Goal: Task Accomplishment & Management: Manage account settings

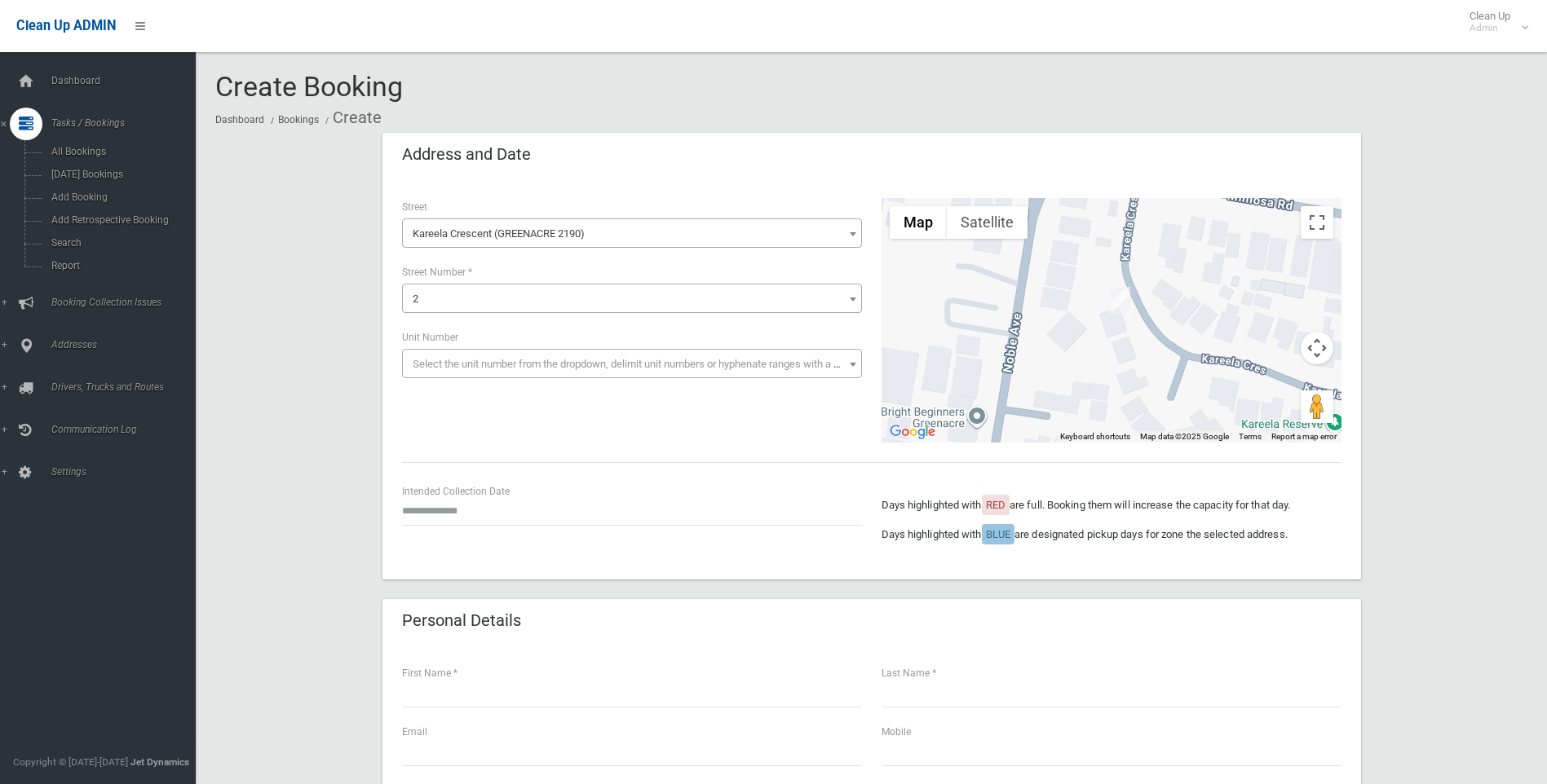
select select "****"
select select "*"
click at [57, 240] on span "Search" at bounding box center [120, 243] width 148 height 12
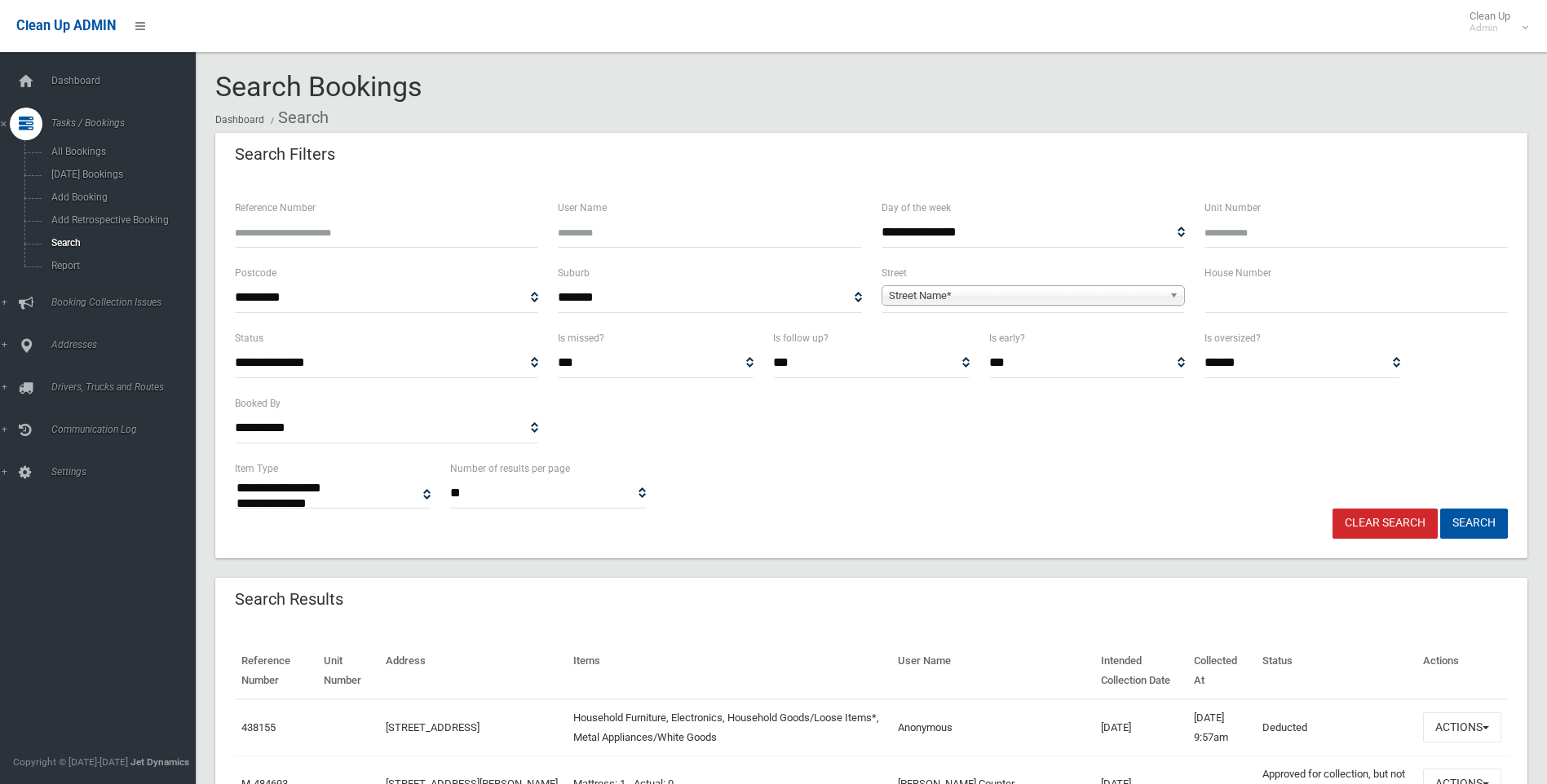
select select
click at [261, 226] on input "Reference Number" at bounding box center [386, 233] width 303 height 30
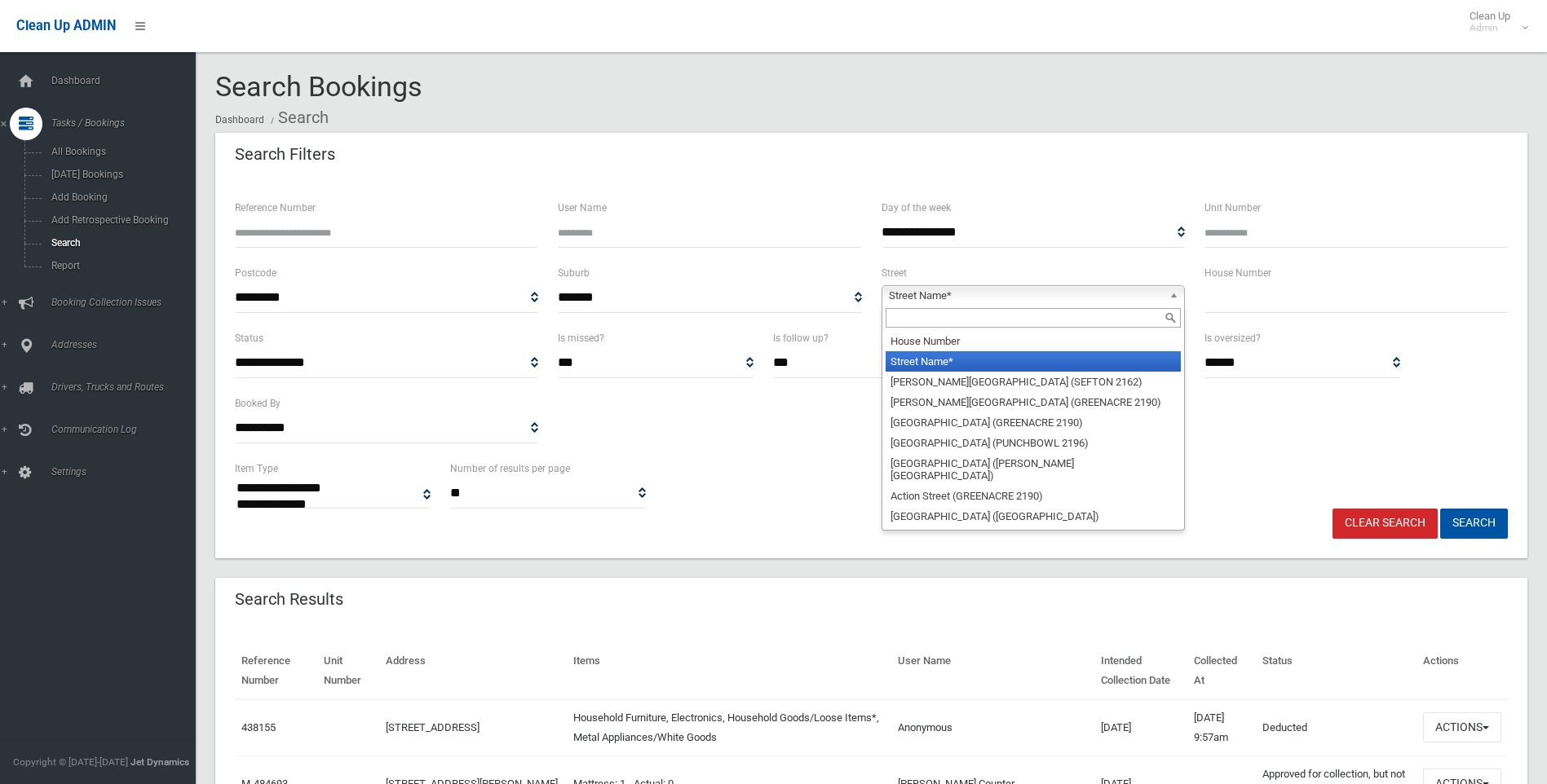
click at [910, 296] on span "Street Name*" at bounding box center [1026, 296] width 274 height 20
click at [902, 324] on input "text" at bounding box center [1033, 318] width 295 height 20
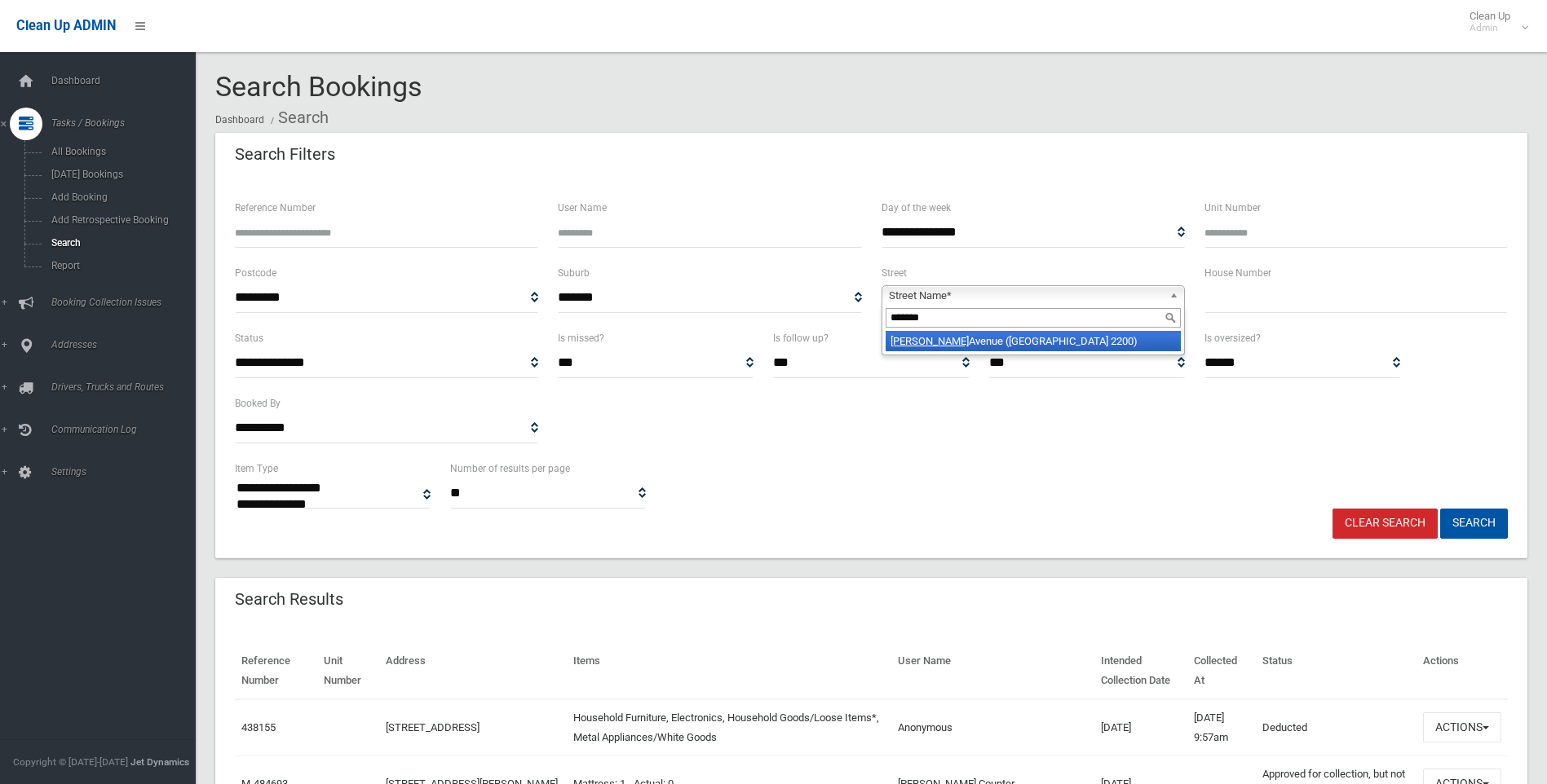
type input "*******"
click at [1094, 342] on li "Allison Avenue (CONDELL PARK 2200)" at bounding box center [1033, 341] width 295 height 21
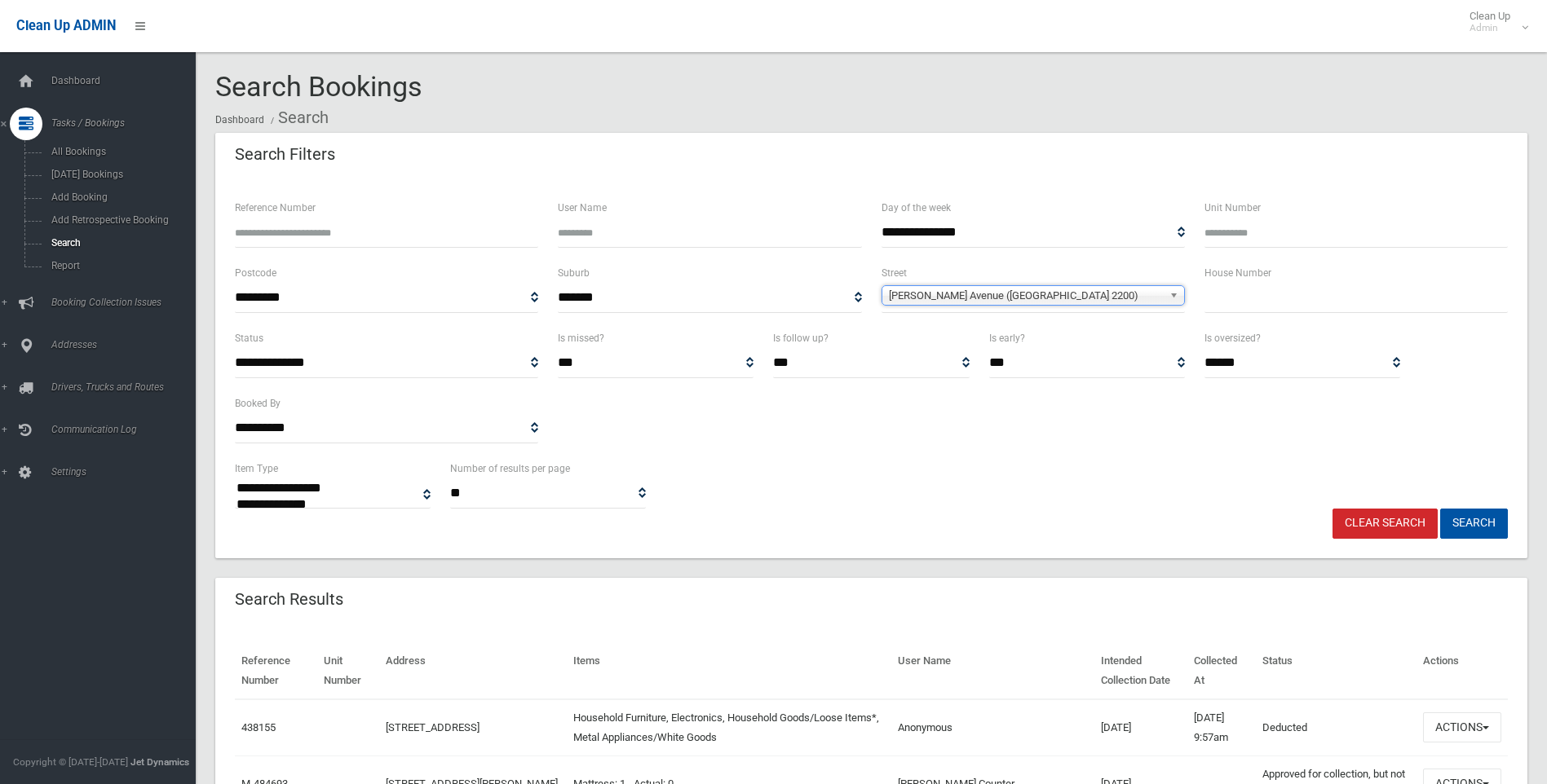
click at [1226, 309] on input "text" at bounding box center [1355, 298] width 303 height 30
type input "**"
click at [1466, 520] on button "Search" at bounding box center [1474, 524] width 68 height 30
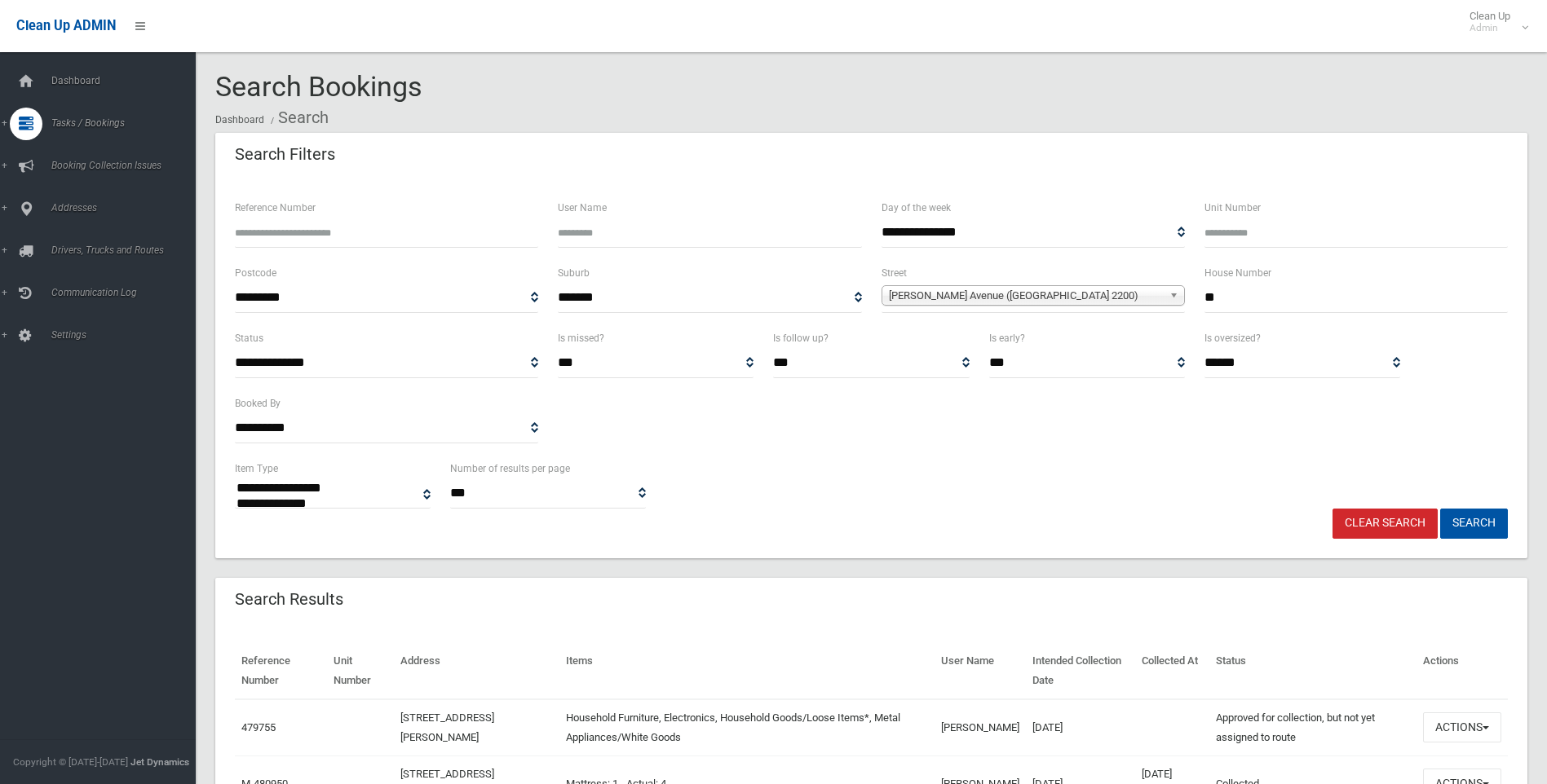
select select
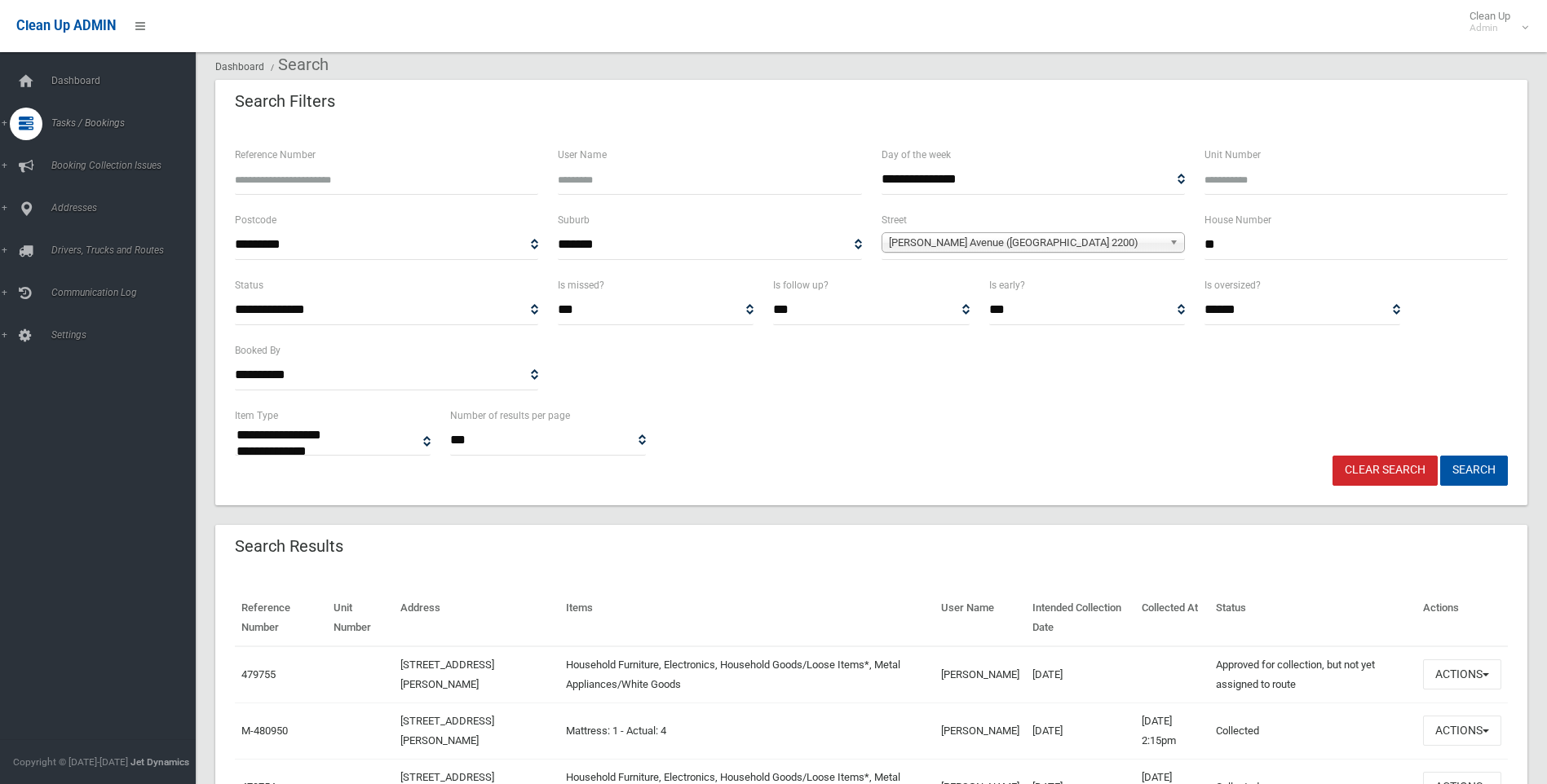
scroll to position [81, 0]
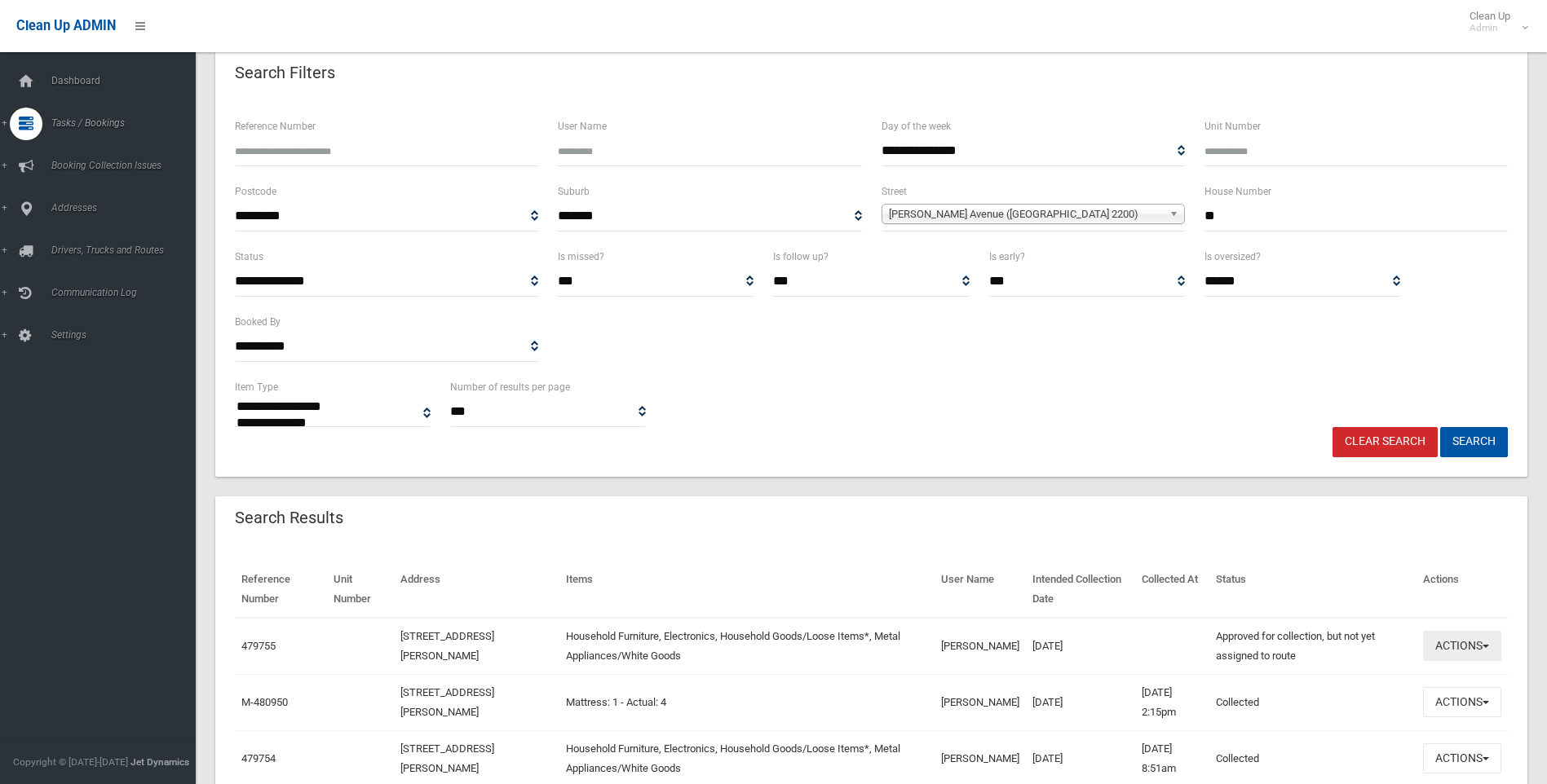
click at [1488, 644] on button "Actions" at bounding box center [1461, 646] width 78 height 30
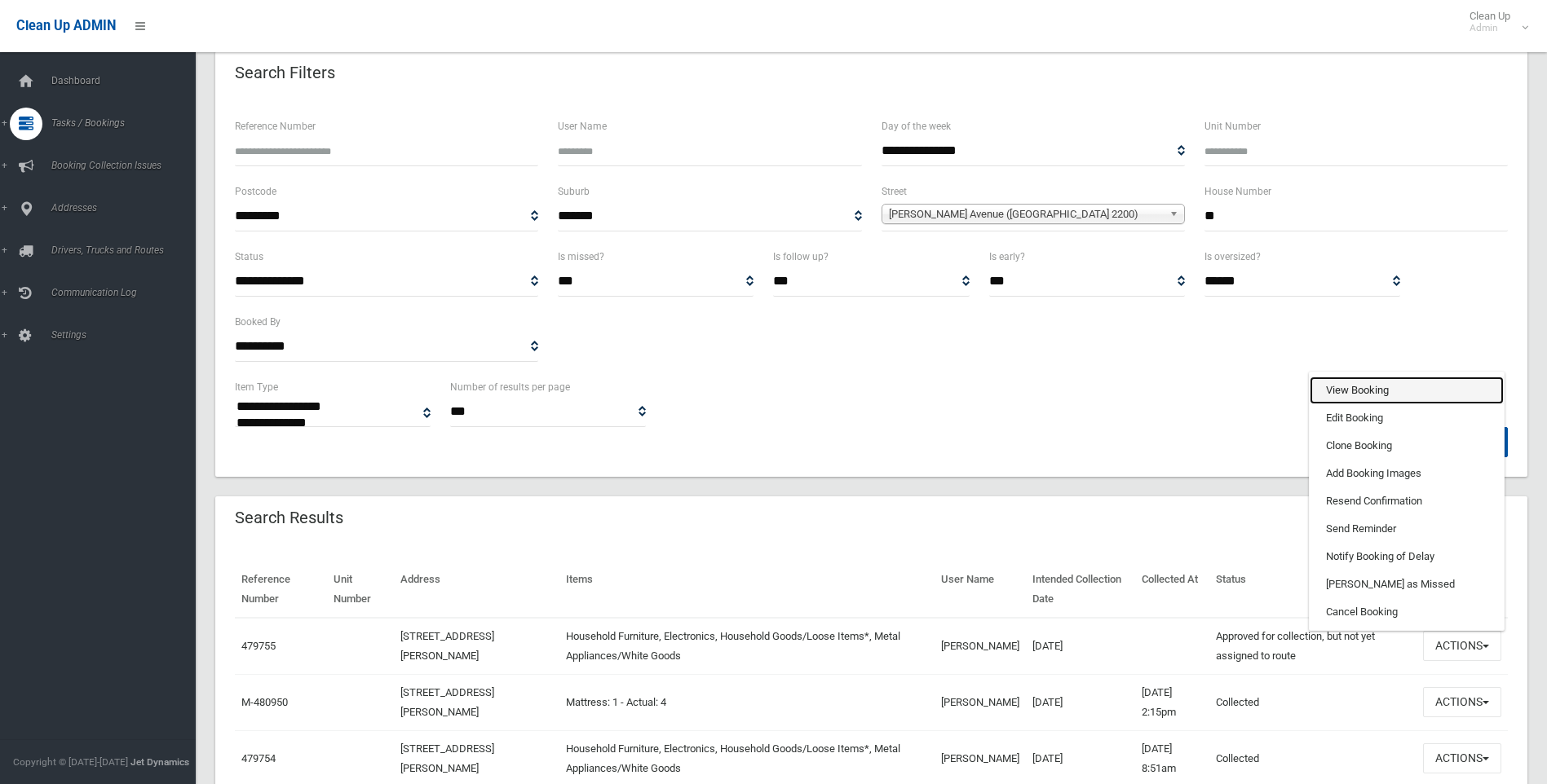
click at [1363, 391] on link "View Booking" at bounding box center [1406, 390] width 194 height 28
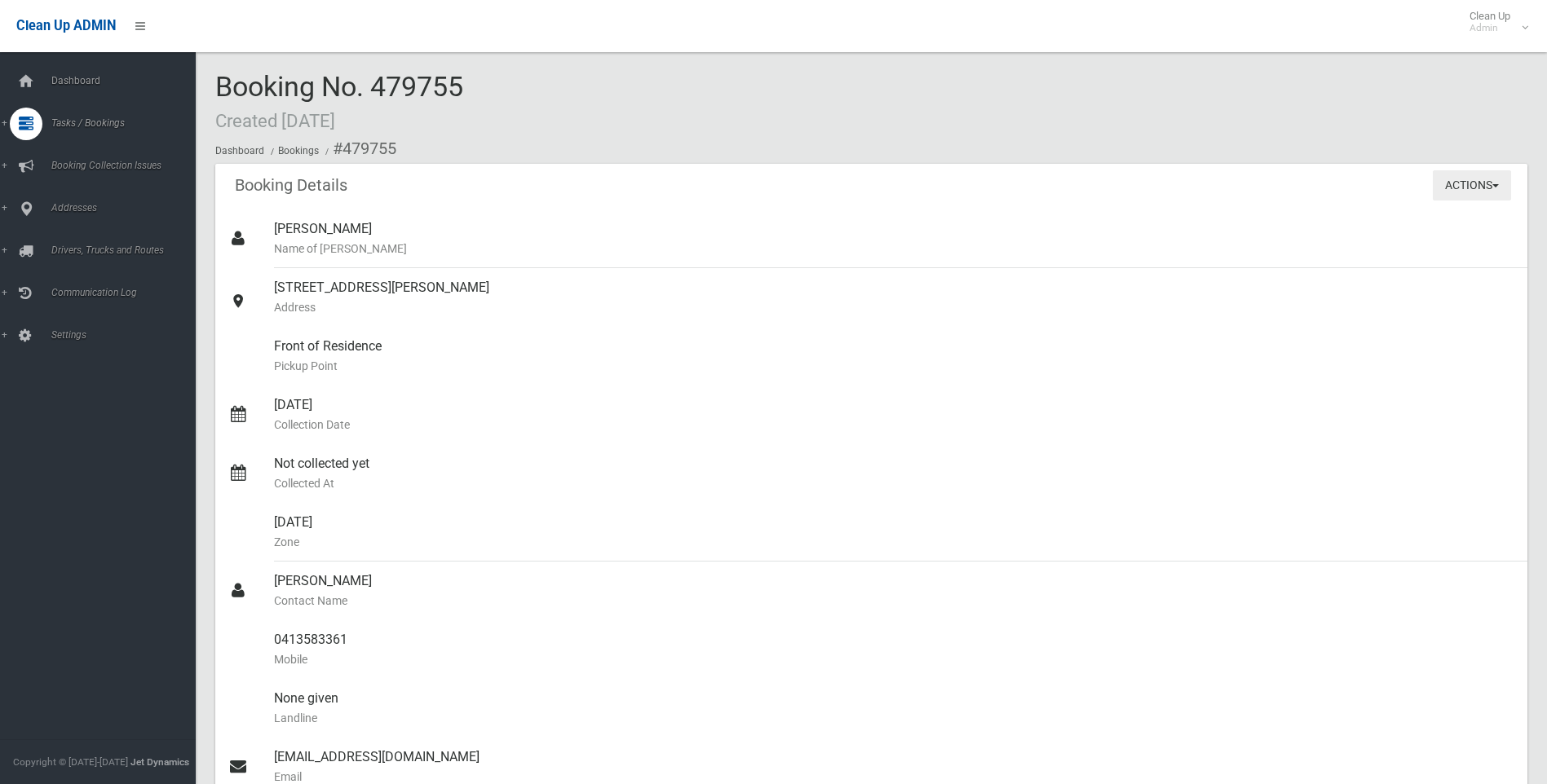
click at [1489, 183] on button "Actions" at bounding box center [1471, 185] width 78 height 30
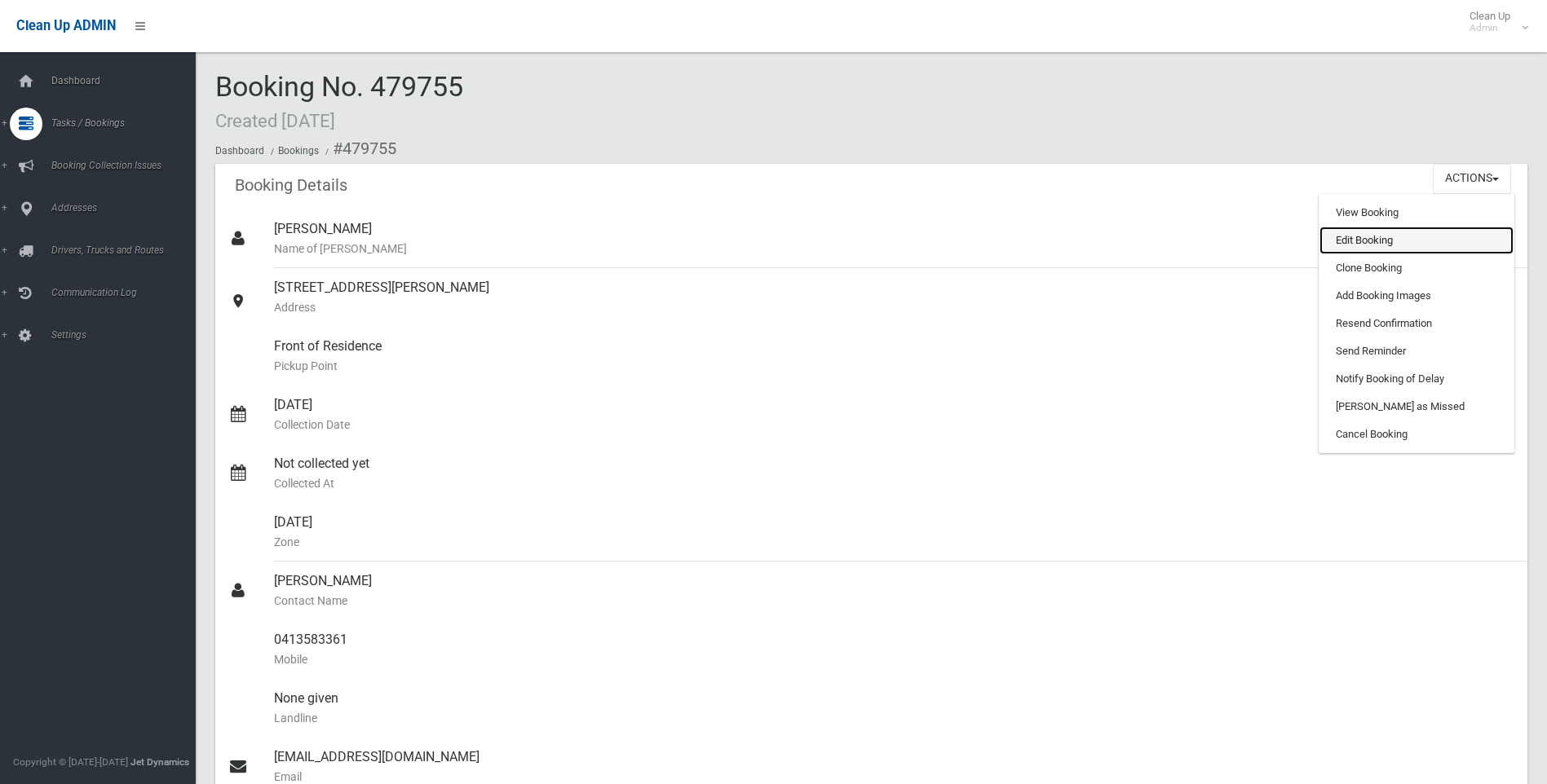
click at [1376, 240] on link "Edit Booking" at bounding box center [1416, 240] width 194 height 28
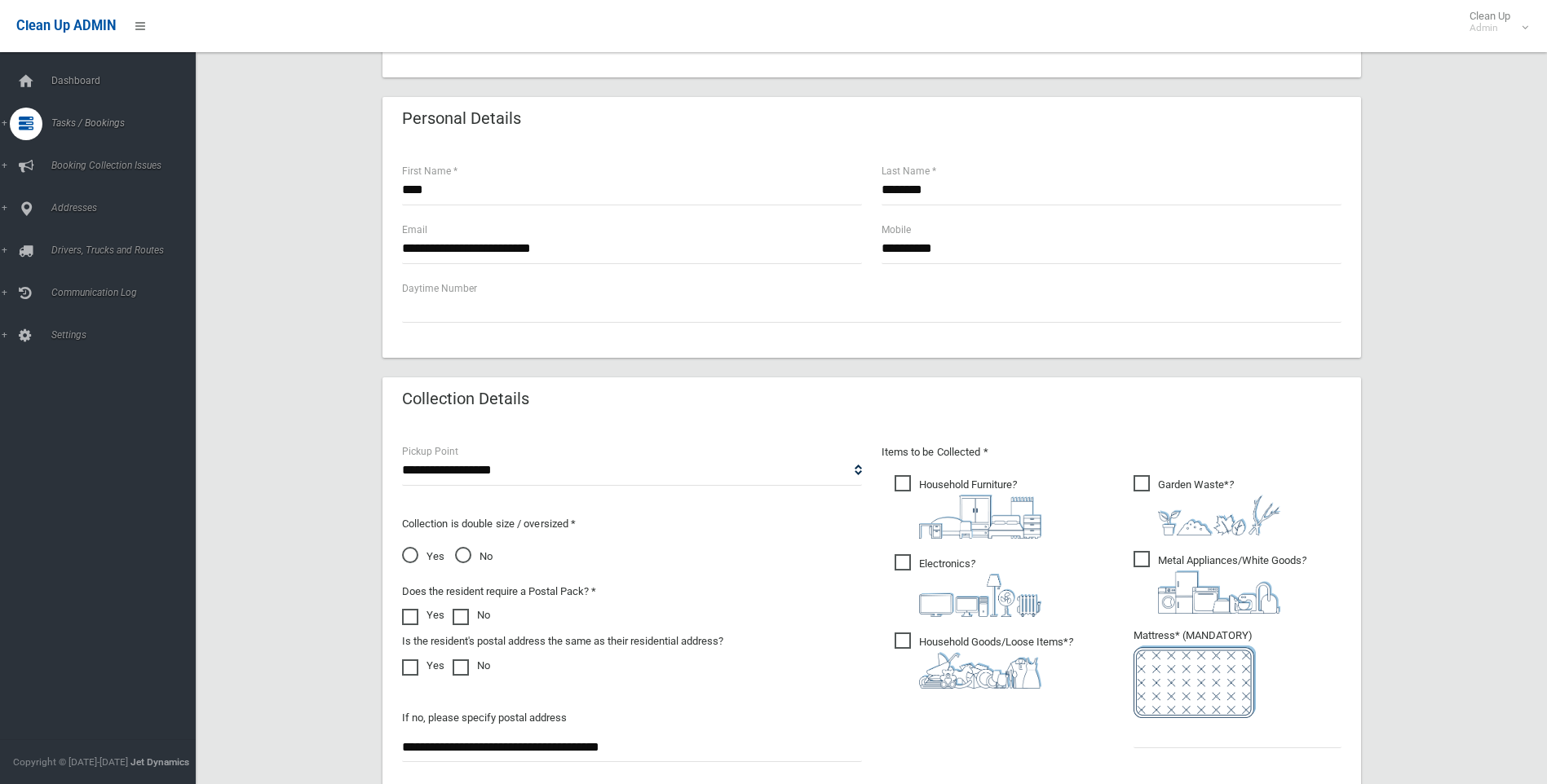
scroll to position [571, 0]
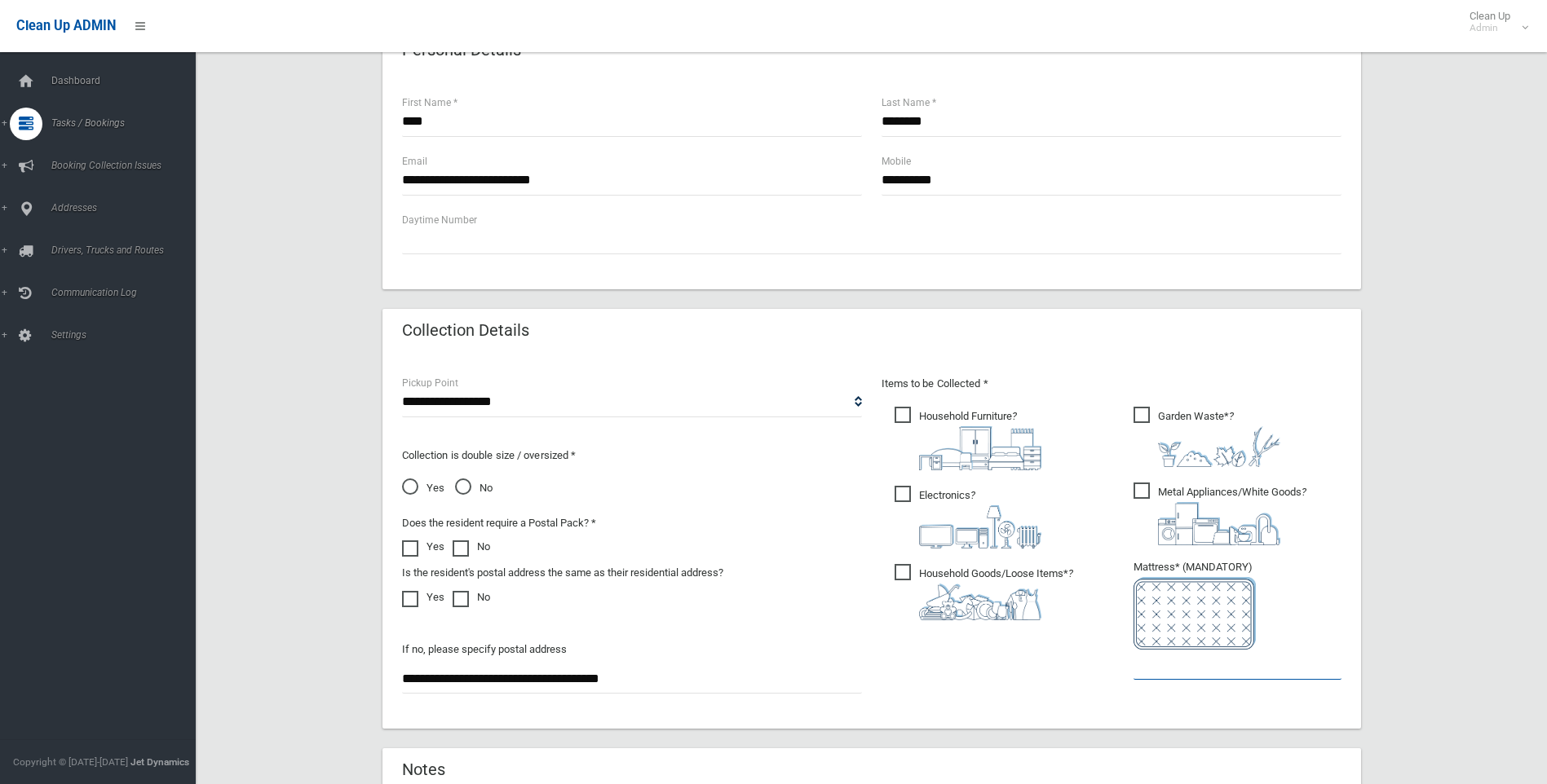
click at [1153, 662] on input "text" at bounding box center [1237, 665] width 208 height 30
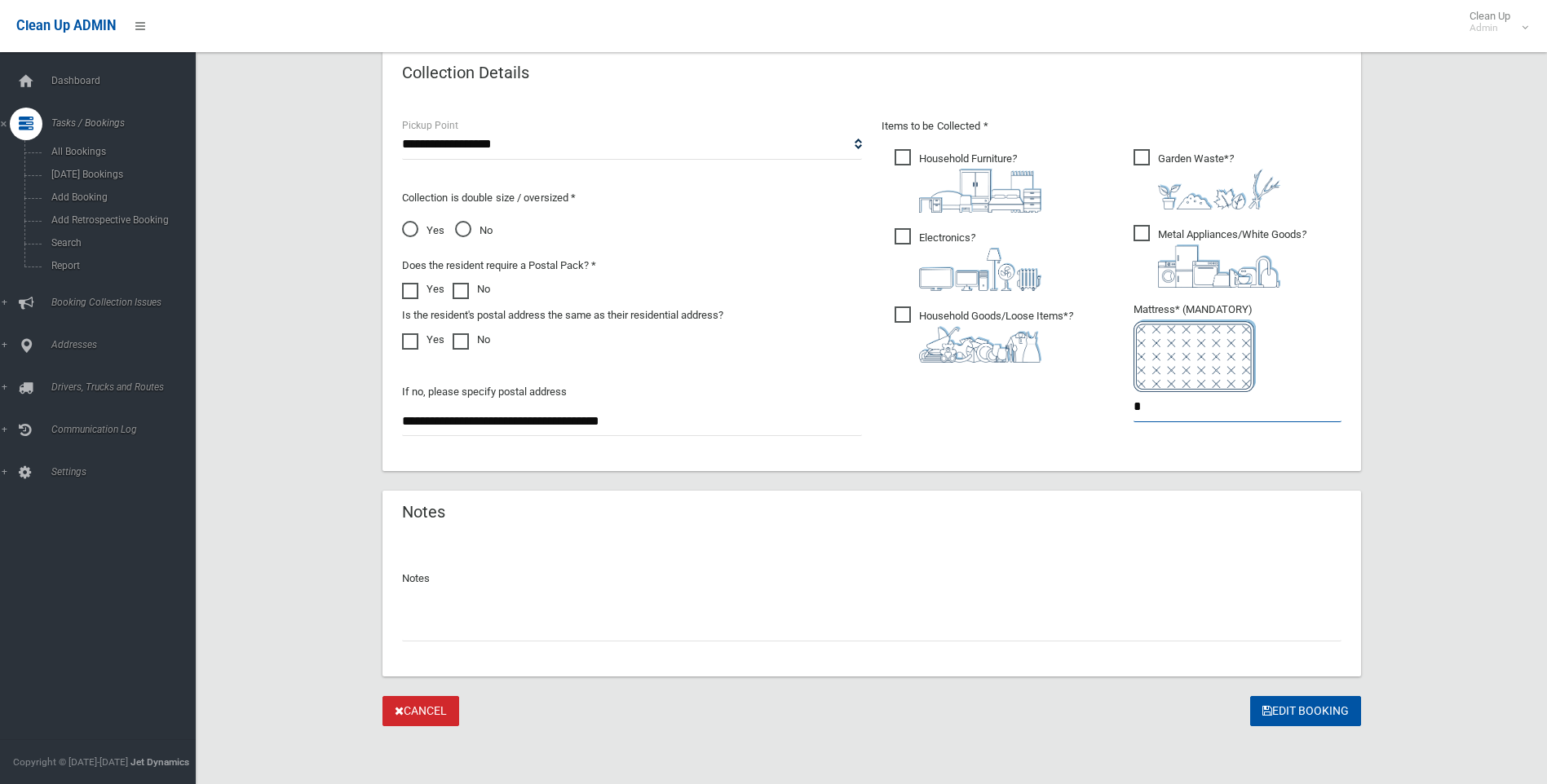
scroll to position [829, 0]
type input "*"
click at [1305, 708] on button "Edit Booking" at bounding box center [1305, 711] width 111 height 30
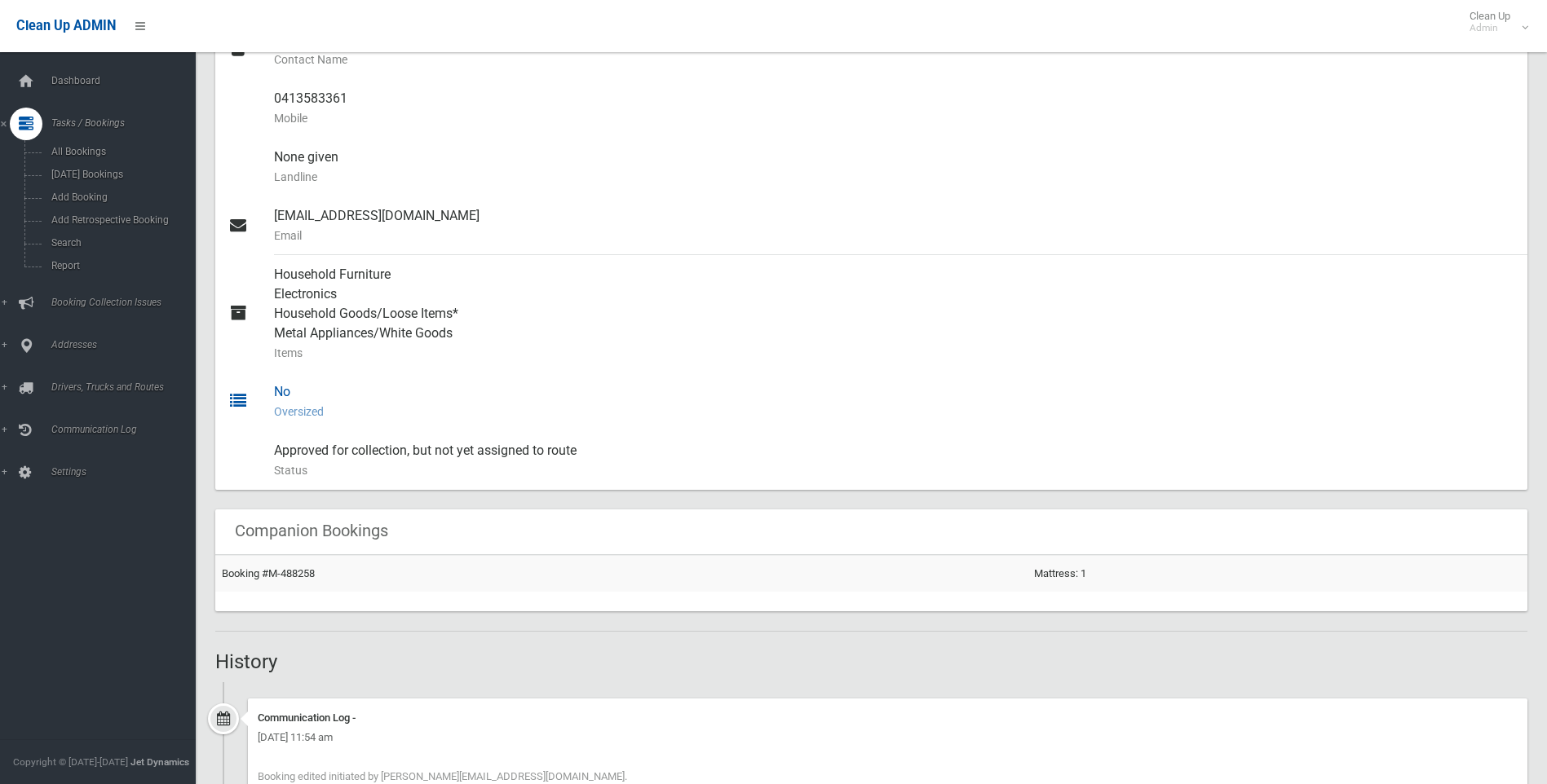
scroll to position [571, 0]
